Goal: Check status: Check status

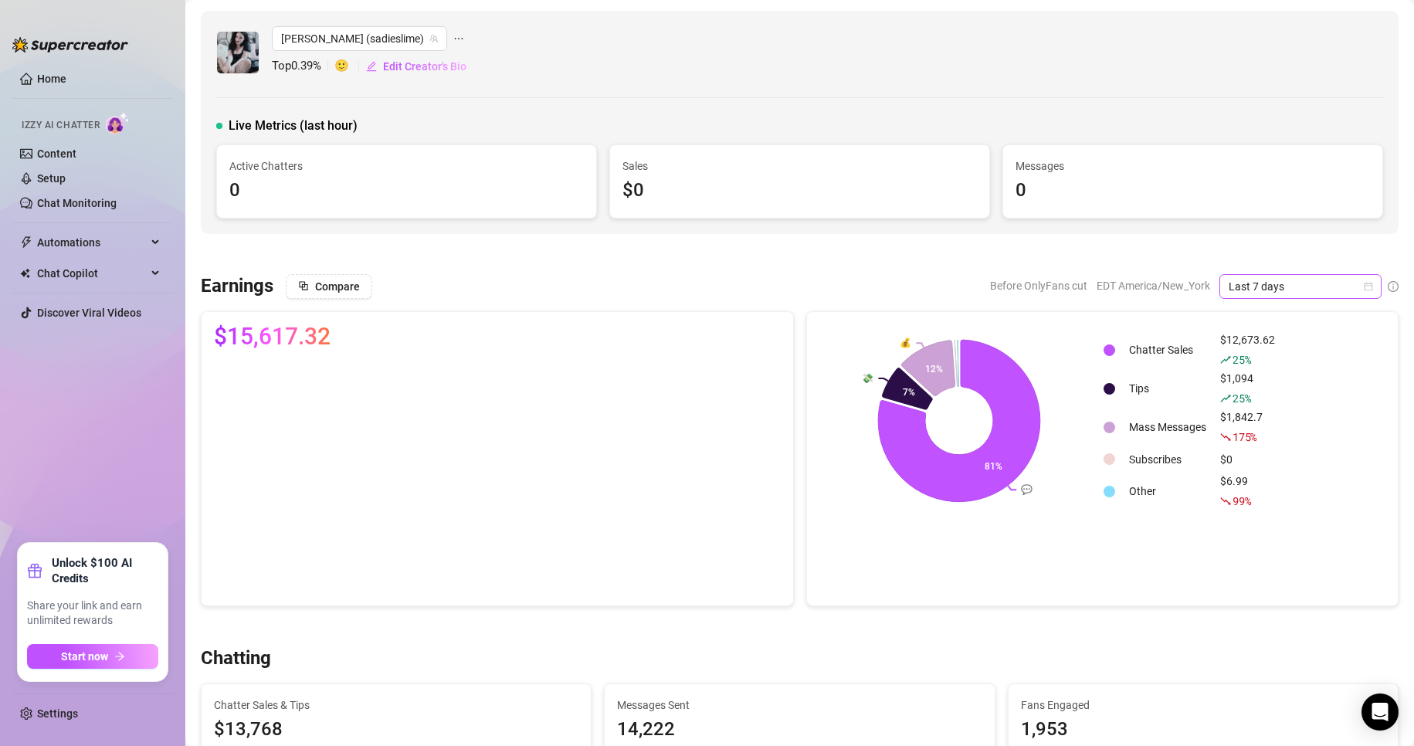
click at [1364, 283] on icon "calendar" at bounding box center [1368, 286] width 9 height 9
click at [1255, 410] on div "Custom date" at bounding box center [1287, 416] width 137 height 17
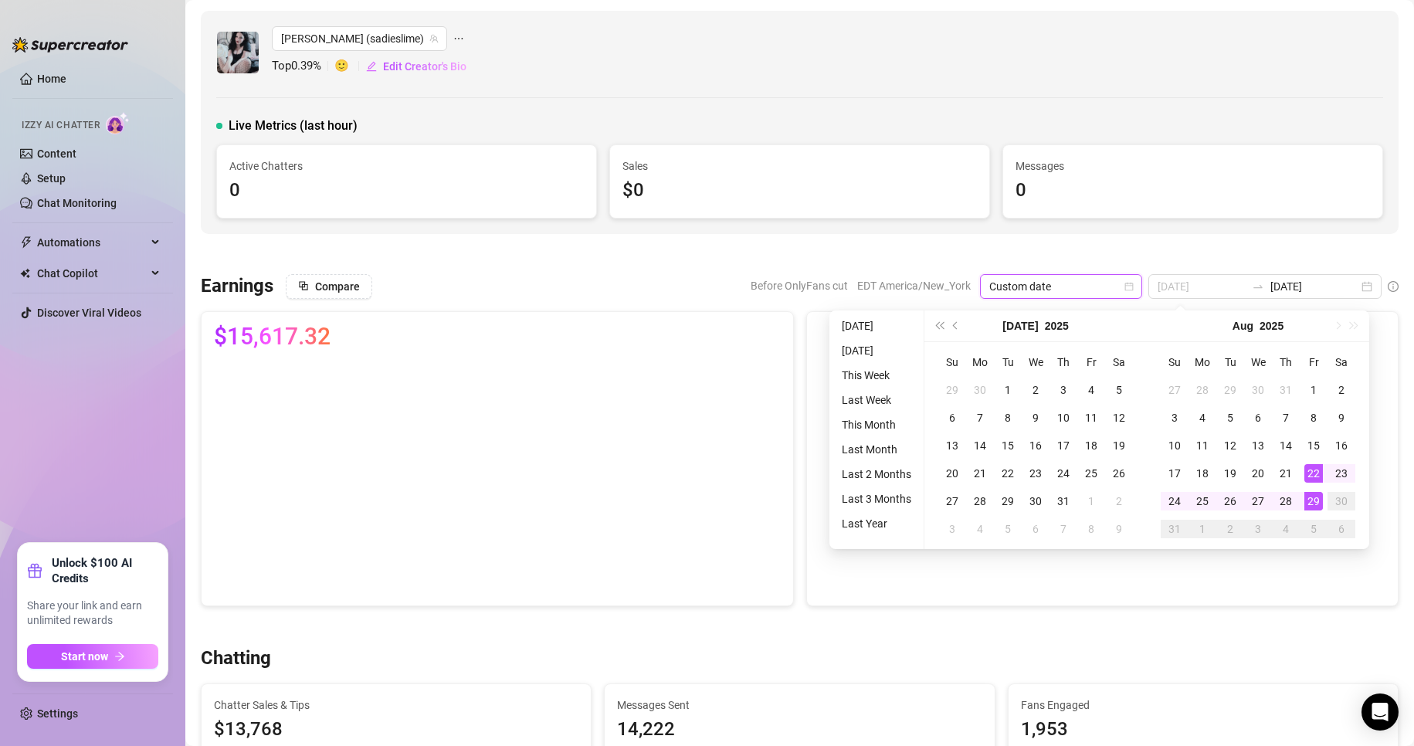
type input "[DATE]"
click at [1312, 494] on div "29" at bounding box center [1314, 501] width 19 height 19
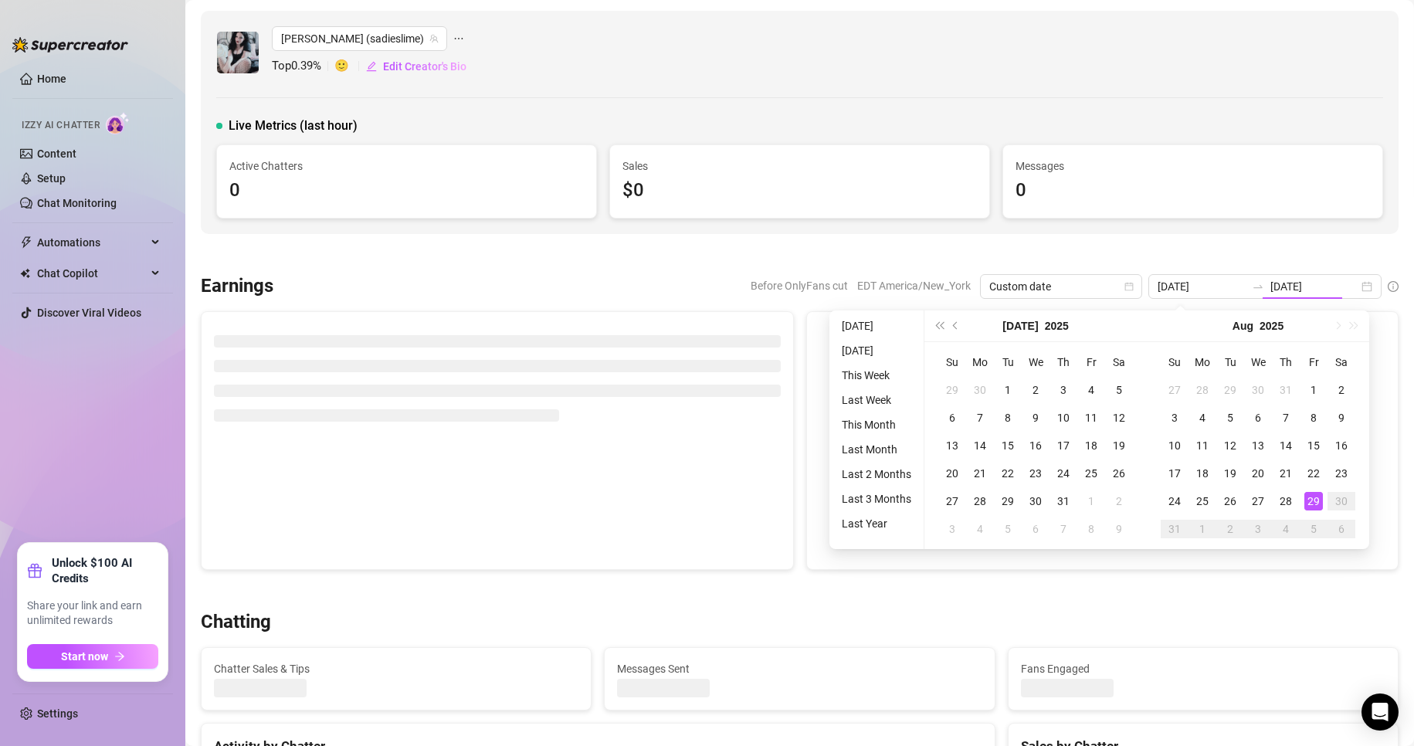
type input "[DATE]"
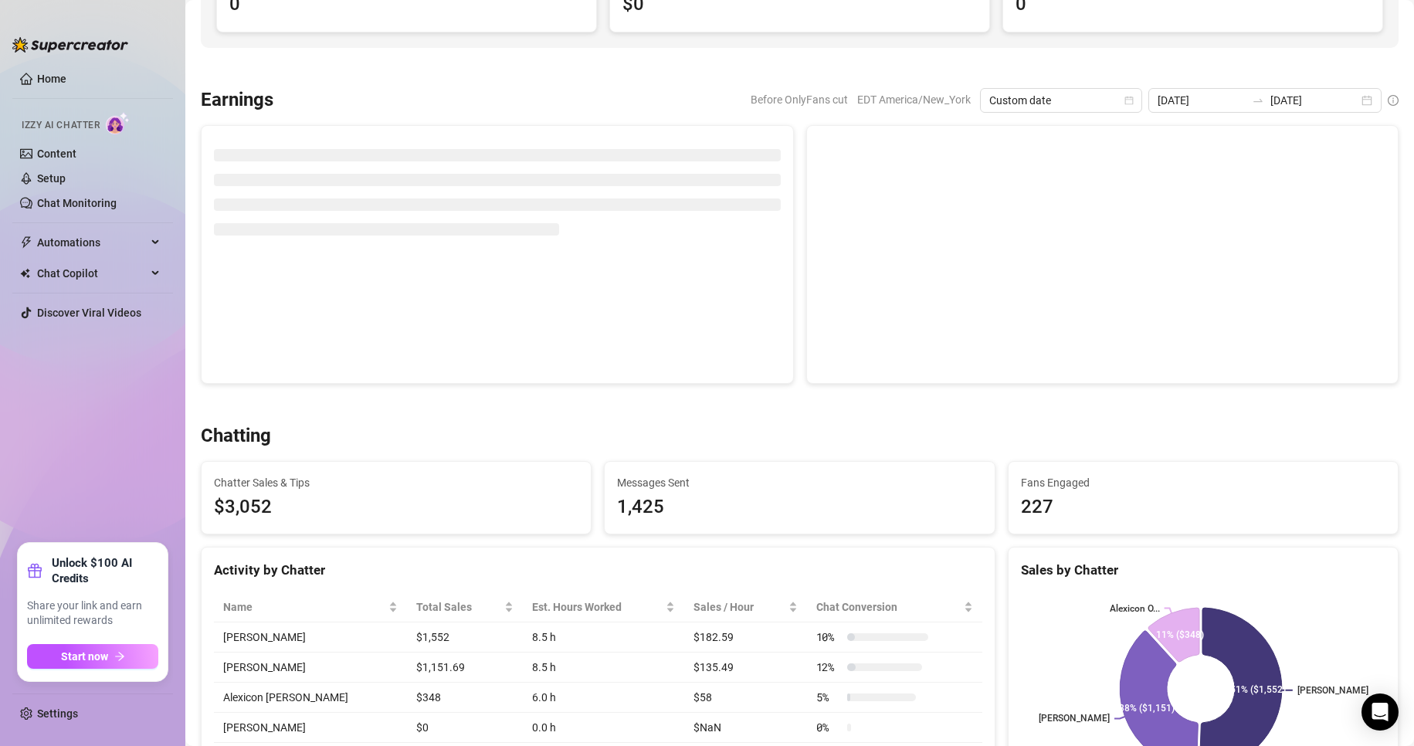
scroll to position [187, 0]
